Goal: Information Seeking & Learning: Learn about a topic

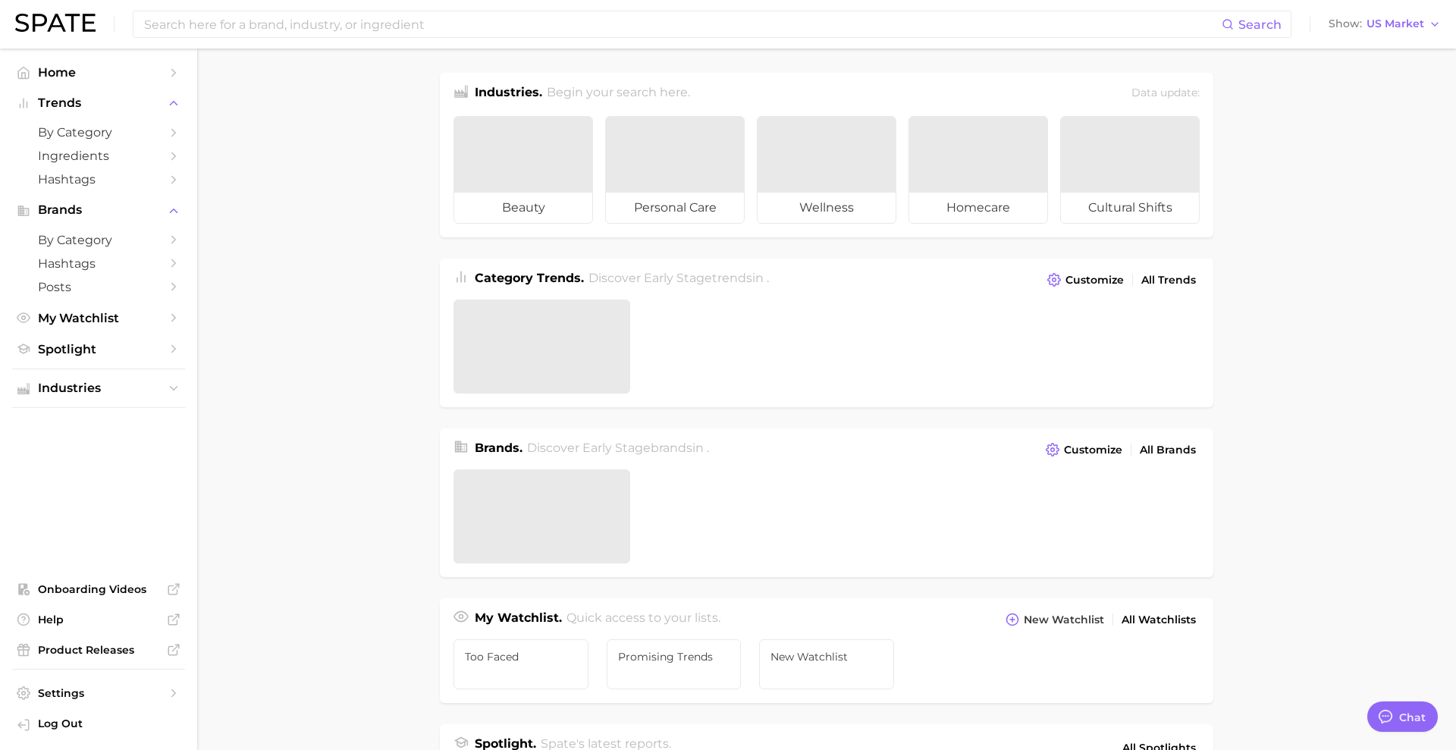
type textarea "x"
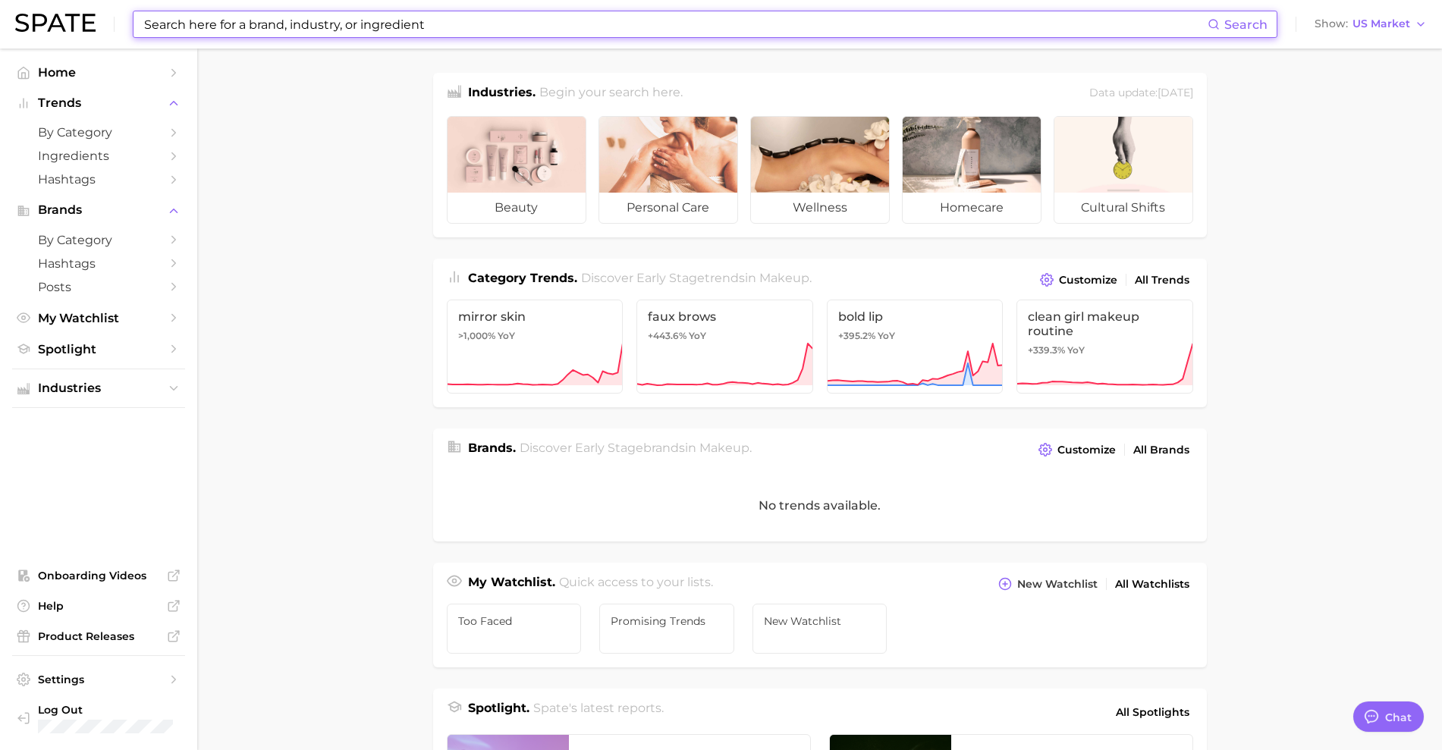
click at [352, 20] on input at bounding box center [675, 24] width 1065 height 26
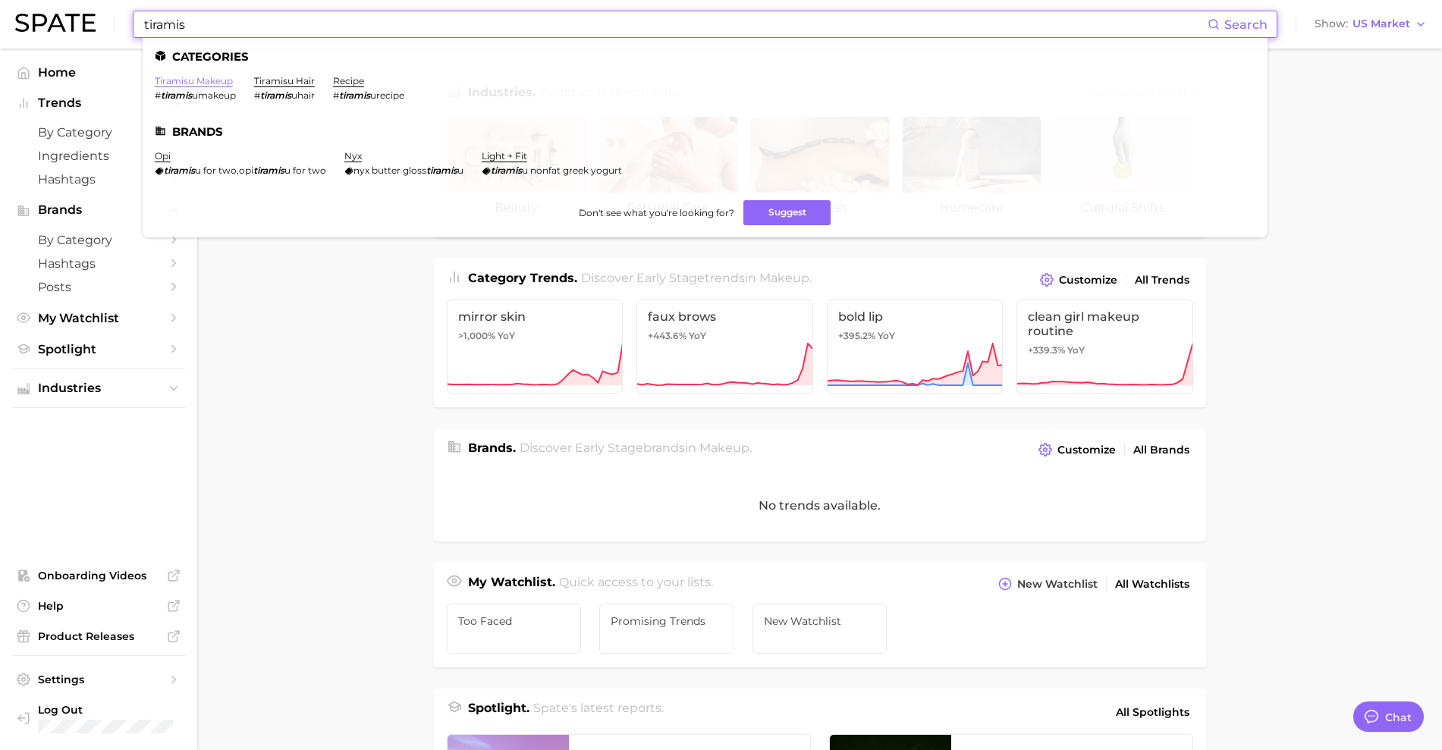
type input "tiramis"
click at [221, 77] on link "tiramisu makeup" at bounding box center [194, 80] width 78 height 11
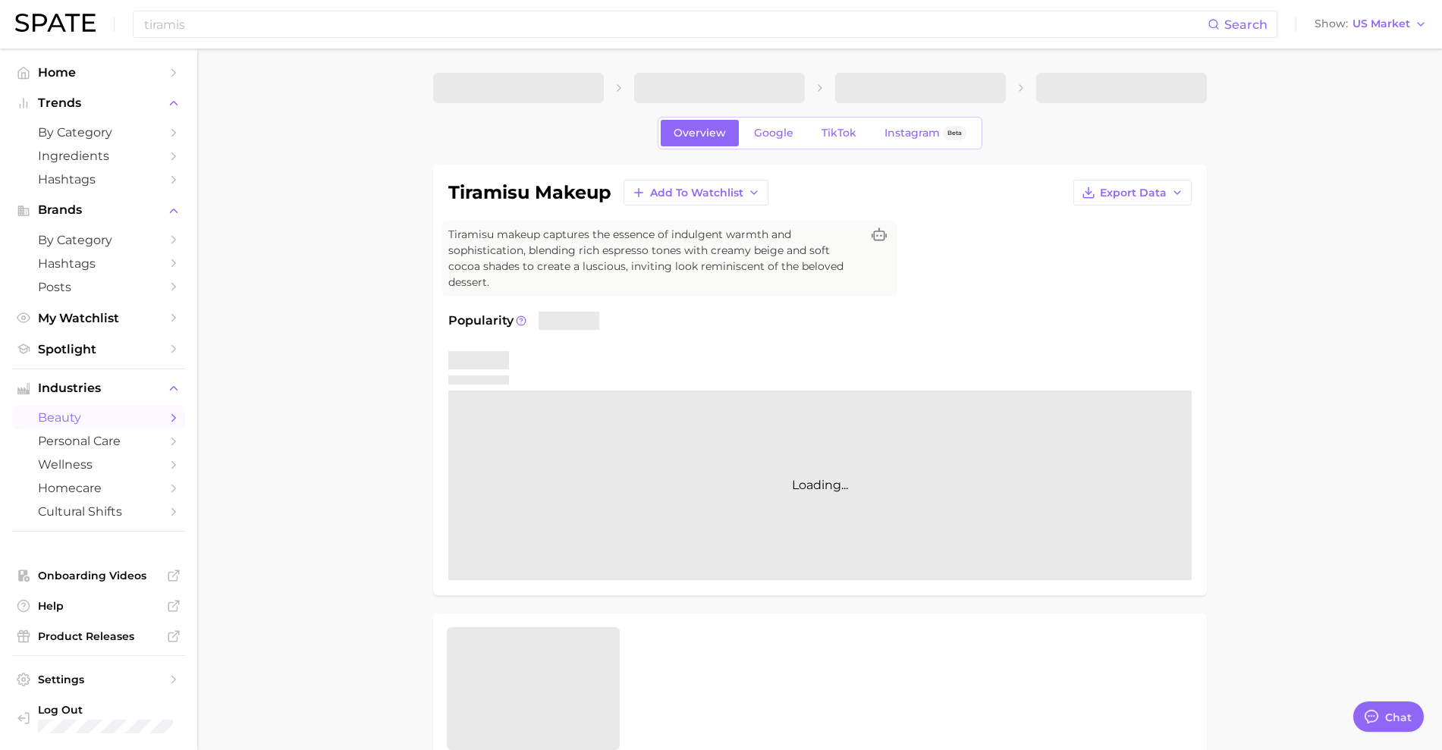
type textarea "x"
click at [846, 136] on span "TikTok" at bounding box center [838, 133] width 35 height 13
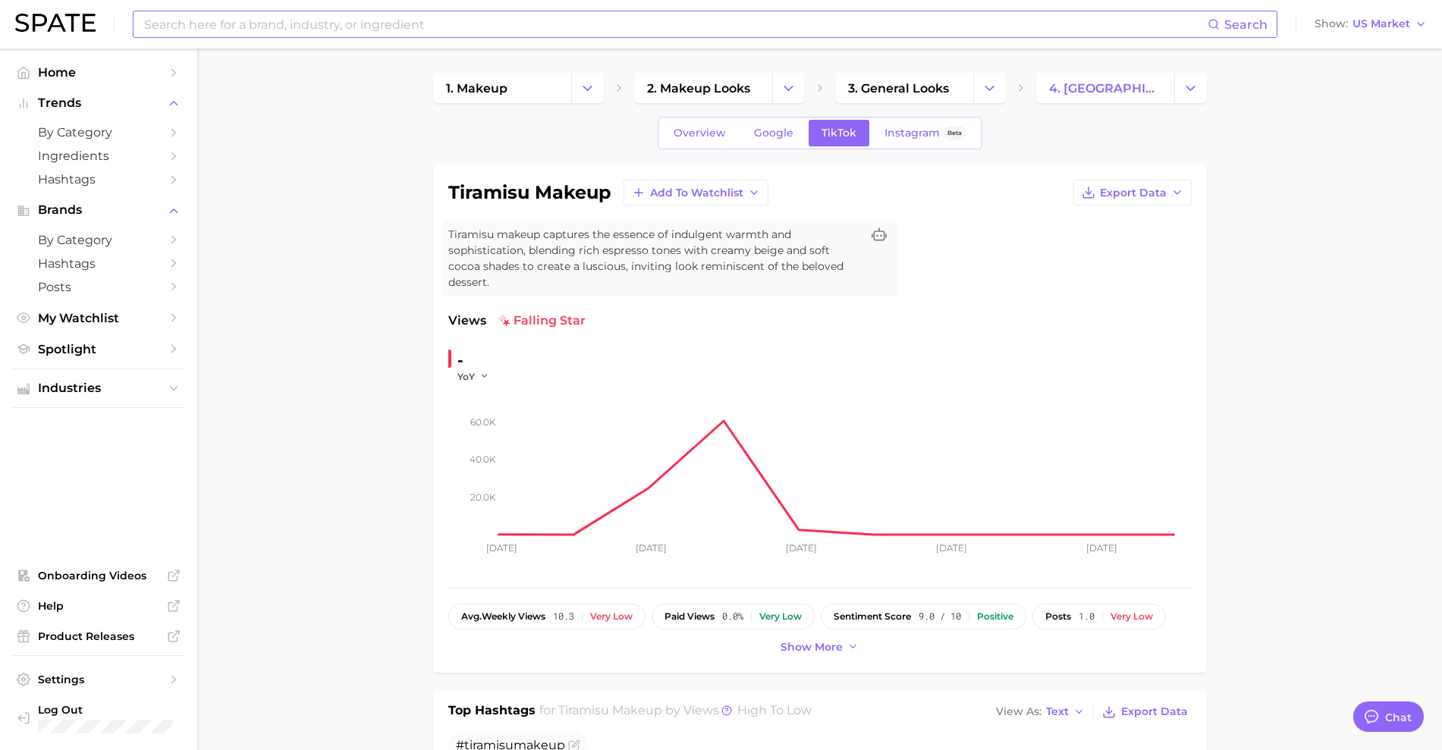
click at [715, 26] on input at bounding box center [675, 24] width 1065 height 26
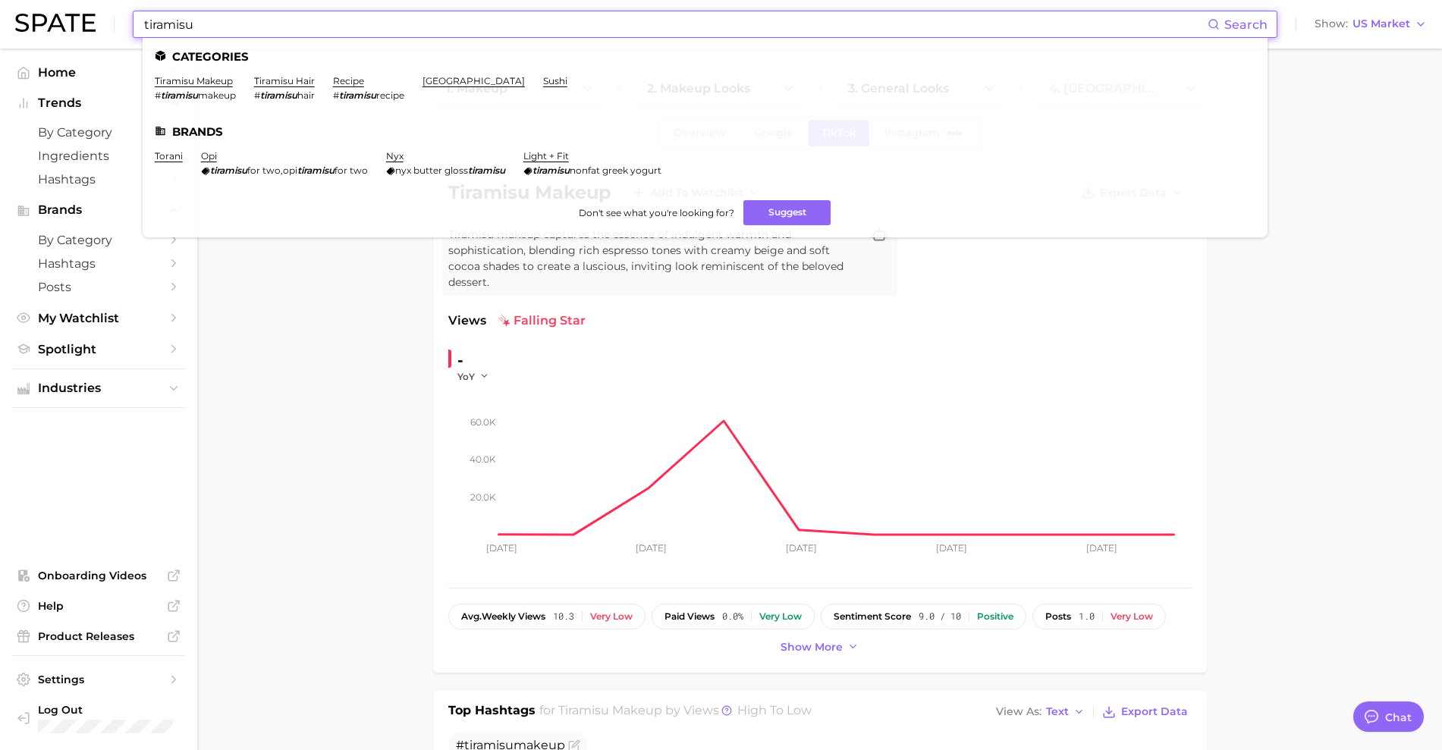
type input "tiramisu"
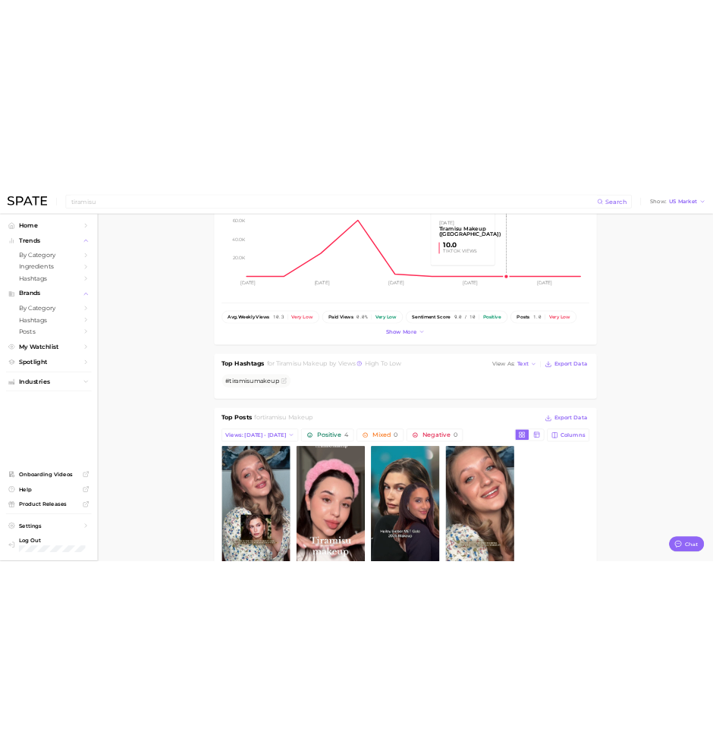
scroll to position [361, 0]
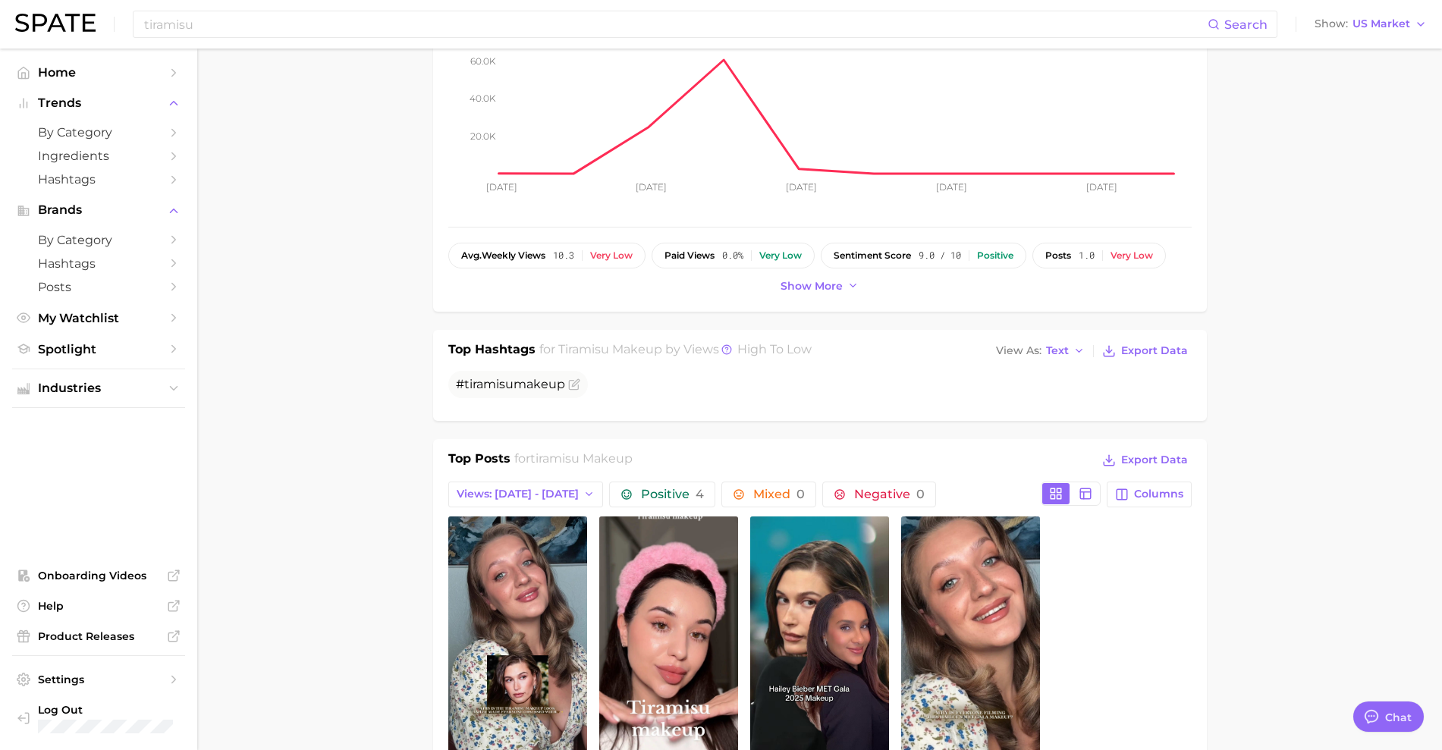
type textarea "x"
